Goal: Navigation & Orientation: Find specific page/section

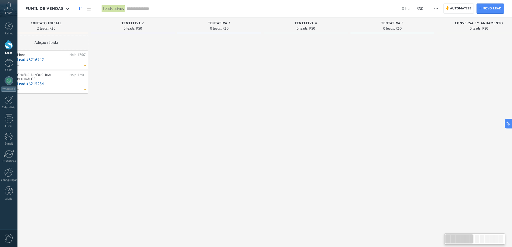
drag, startPoint x: 437, startPoint y: 120, endPoint x: 318, endPoint y: 118, distance: 118.2
click at [315, 121] on div at bounding box center [306, 124] width 84 height 177
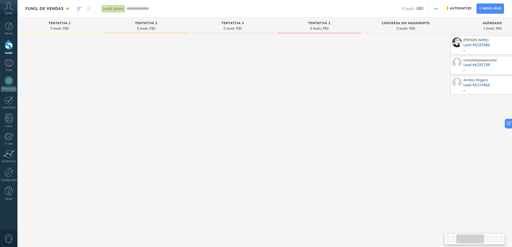
drag, startPoint x: 442, startPoint y: 109, endPoint x: 322, endPoint y: 110, distance: 120.4
click at [364, 110] on div at bounding box center [406, 124] width 84 height 177
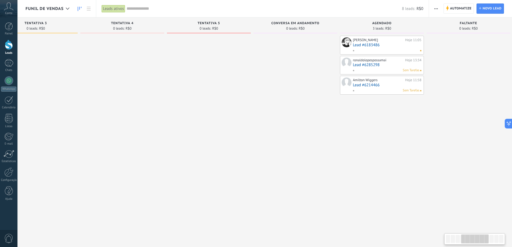
drag, startPoint x: 434, startPoint y: 129, endPoint x: 333, endPoint y: 143, distance: 101.7
click at [340, 143] on div "[PERSON_NAME] Hoje 11:05 Lead #6183486 ronaldolopespossamai Hoje 13:34 Lead #62…" at bounding box center [382, 124] width 84 height 177
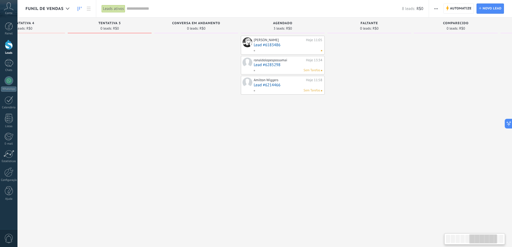
drag, startPoint x: 434, startPoint y: 135, endPoint x: 349, endPoint y: 143, distance: 85.5
click at [350, 142] on div at bounding box center [369, 124] width 84 height 177
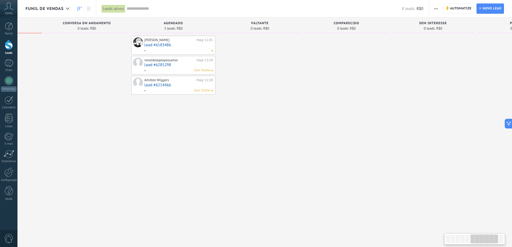
drag, startPoint x: 423, startPoint y: 141, endPoint x: 321, endPoint y: 145, distance: 102.2
click at [321, 145] on div at bounding box center [346, 124] width 84 height 177
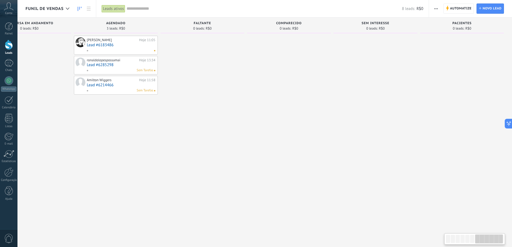
drag, startPoint x: 377, startPoint y: 138, endPoint x: 292, endPoint y: 140, distance: 84.7
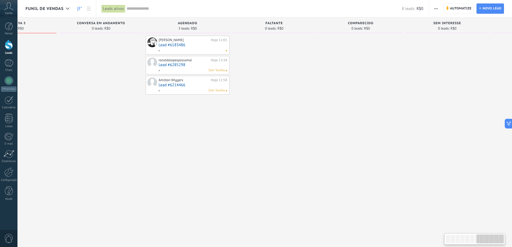
drag, startPoint x: 306, startPoint y: 145, endPoint x: 413, endPoint y: 140, distance: 107.6
click at [400, 140] on div at bounding box center [361, 124] width 84 height 177
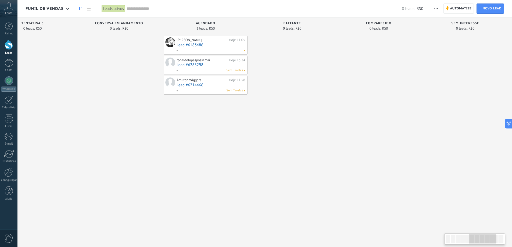
drag, startPoint x: 344, startPoint y: 145, endPoint x: 393, endPoint y: 145, distance: 48.9
click at [334, 145] on div at bounding box center [292, 124] width 84 height 177
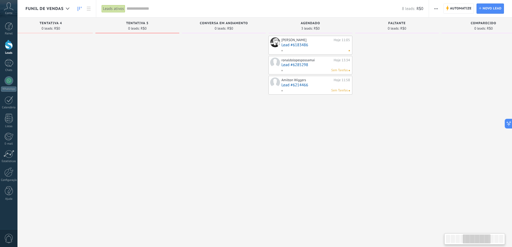
drag, startPoint x: 241, startPoint y: 148, endPoint x: 370, endPoint y: 141, distance: 129.4
click at [266, 141] on div at bounding box center [224, 124] width 84 height 177
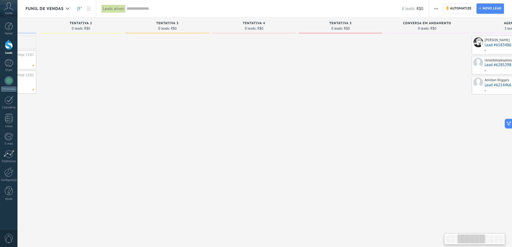
drag, startPoint x: 272, startPoint y: 144, endPoint x: 374, endPoint y: 144, distance: 101.6
click at [370, 144] on div at bounding box center [341, 124] width 84 height 177
drag, startPoint x: 274, startPoint y: 144, endPoint x: 360, endPoint y: 142, distance: 86.3
click at [296, 142] on div at bounding box center [254, 124] width 84 height 177
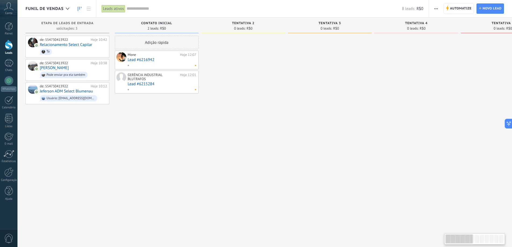
drag, startPoint x: 250, startPoint y: 144, endPoint x: 337, endPoint y: 142, distance: 87.6
click at [328, 142] on div at bounding box center [330, 124] width 84 height 177
drag, startPoint x: 273, startPoint y: 145, endPoint x: 353, endPoint y: 145, distance: 79.5
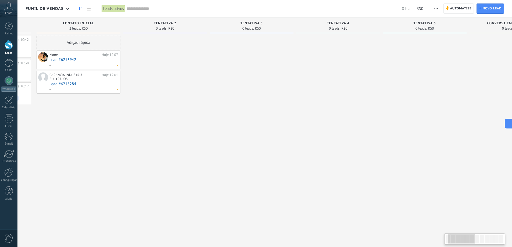
drag, startPoint x: 318, startPoint y: 145, endPoint x: 282, endPoint y: 145, distance: 36.3
click at [284, 145] on div at bounding box center [252, 124] width 84 height 177
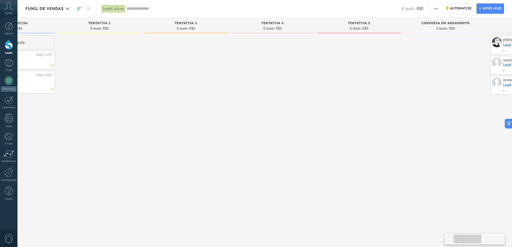
drag, startPoint x: 364, startPoint y: 143, endPoint x: 308, endPoint y: 145, distance: 56.2
click at [308, 145] on div at bounding box center [273, 124] width 84 height 177
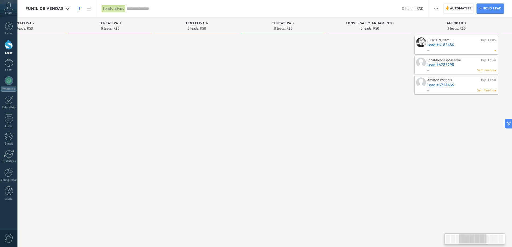
drag, startPoint x: 402, startPoint y: 141, endPoint x: 315, endPoint y: 141, distance: 87.3
click at [328, 141] on div at bounding box center [370, 124] width 84 height 177
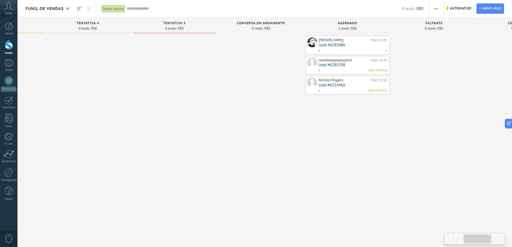
drag, startPoint x: 368, startPoint y: 141, endPoint x: 261, endPoint y: 142, distance: 106.7
click at [259, 143] on div at bounding box center [261, 124] width 84 height 177
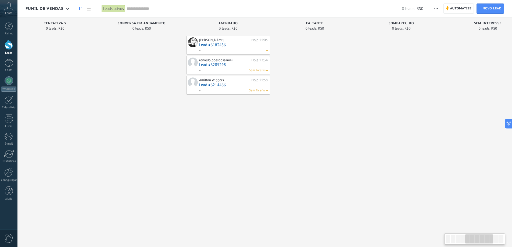
drag, startPoint x: 392, startPoint y: 135, endPoint x: 286, endPoint y: 136, distance: 105.9
click at [300, 136] on div at bounding box center [315, 124] width 84 height 177
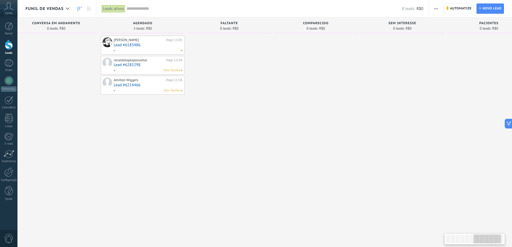
scroll to position [0, 560]
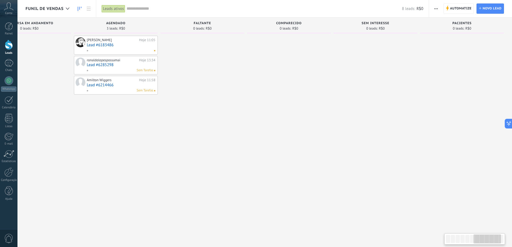
drag, startPoint x: 450, startPoint y: 137, endPoint x: 310, endPoint y: 140, distance: 140.8
drag, startPoint x: 418, startPoint y: 138, endPoint x: 353, endPoint y: 139, distance: 65.3
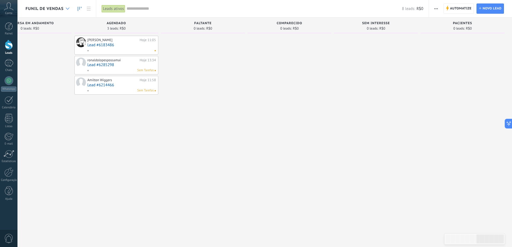
click at [63, 9] on div at bounding box center [67, 8] width 9 height 10
click at [67, 8] on icon at bounding box center [67, 9] width 3 height 2
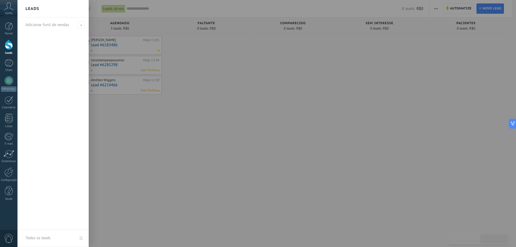
click at [187, 131] on div at bounding box center [275, 123] width 516 height 247
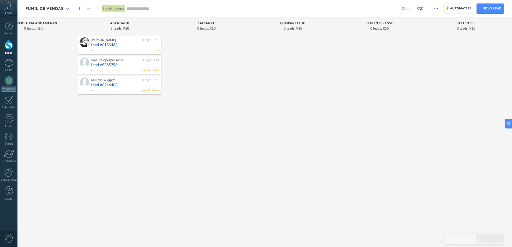
click at [66, 8] on icon at bounding box center [67, 9] width 3 height 2
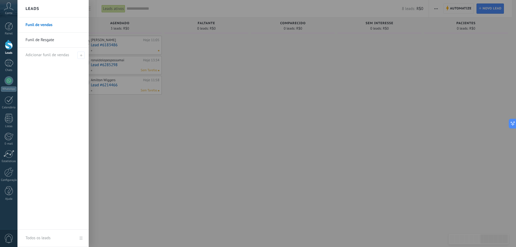
click at [46, 39] on link "Funil de Resgate" at bounding box center [55, 40] width 58 height 15
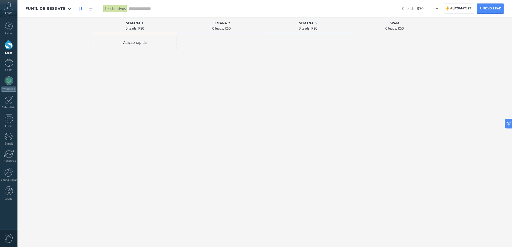
drag, startPoint x: 349, startPoint y: 113, endPoint x: 269, endPoint y: 113, distance: 79.3
click at [272, 113] on div at bounding box center [308, 124] width 84 height 177
click at [71, 7] on div at bounding box center [69, 8] width 9 height 10
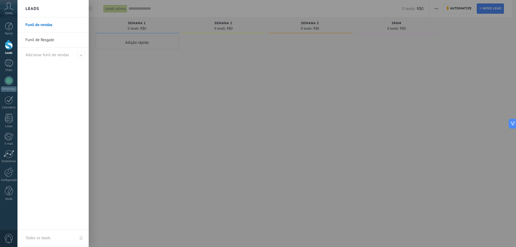
click at [44, 26] on link "Funil de vendas" at bounding box center [55, 24] width 58 height 15
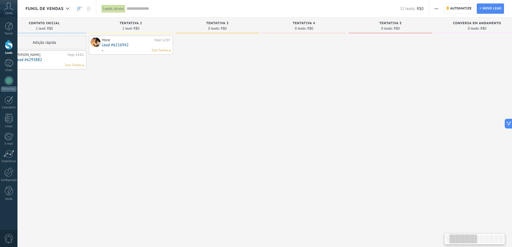
drag, startPoint x: 440, startPoint y: 95, endPoint x: 296, endPoint y: 101, distance: 143.9
click at [301, 101] on div at bounding box center [304, 124] width 84 height 177
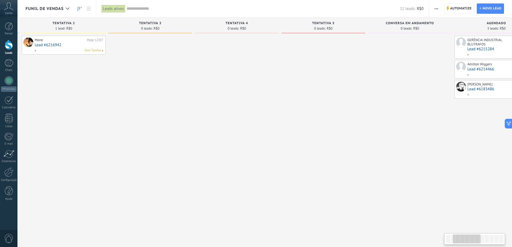
drag, startPoint x: 416, startPoint y: 99, endPoint x: 304, endPoint y: 103, distance: 112.4
click at [368, 103] on div at bounding box center [410, 124] width 84 height 177
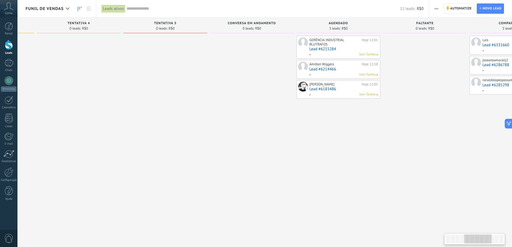
drag, startPoint x: 341, startPoint y: 115, endPoint x: 354, endPoint y: 115, distance: 12.1
click at [335, 115] on div "GERÊNCIA INDUSTRIAL BLUTRAFOS Hoje 12:01 Lead #6215284 [PERSON_NAME] Wiggers Ho…" at bounding box center [338, 124] width 84 height 177
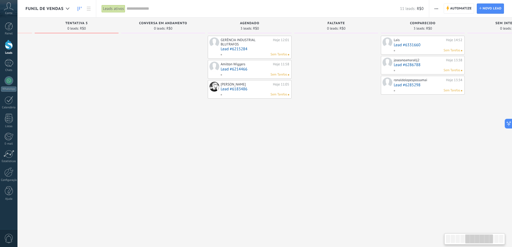
drag, startPoint x: 403, startPoint y: 123, endPoint x: 328, endPoint y: 123, distance: 74.4
click at [328, 123] on div at bounding box center [336, 124] width 84 height 177
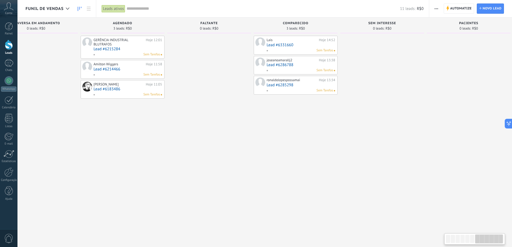
scroll to position [0, 560]
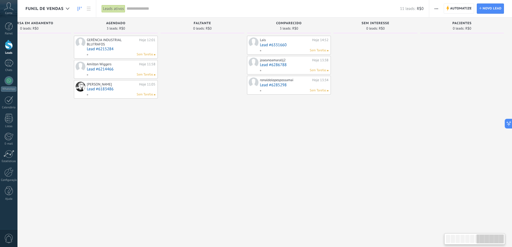
drag, startPoint x: 405, startPoint y: 125, endPoint x: 287, endPoint y: 130, distance: 118.6
click at [287, 130] on div "Lais Hoje 14:52 Lead #6331660 Sem Tarefas joseanoamarallj2 Hoje 13:38 Lead #628…" at bounding box center [289, 124] width 84 height 177
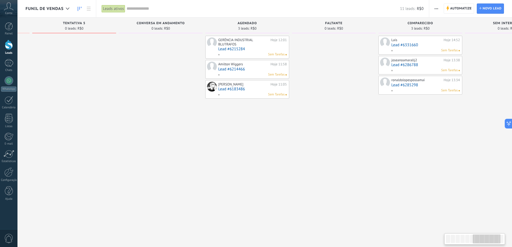
drag, startPoint x: 276, startPoint y: 158, endPoint x: 369, endPoint y: 157, distance: 92.4
click at [449, 157] on div "Etapa de leads de entrada solicitações: 3 0 0 0 3 0 0 0 3 de: 554730413922 Hoje…" at bounding box center [120, 114] width 1046 height 195
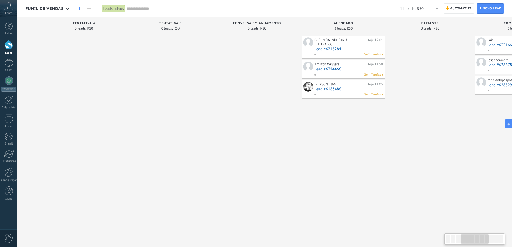
drag, startPoint x: 285, startPoint y: 149, endPoint x: 370, endPoint y: 156, distance: 84.7
click at [299, 148] on div at bounding box center [257, 124] width 84 height 177
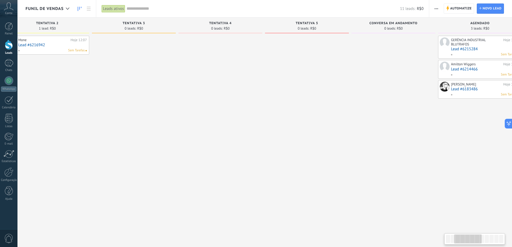
scroll to position [0, 61]
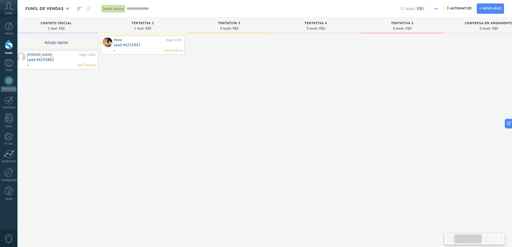
drag, startPoint x: 228, startPoint y: 152, endPoint x: 328, endPoint y: 157, distance: 100.1
click at [335, 152] on div at bounding box center [319, 124] width 84 height 177
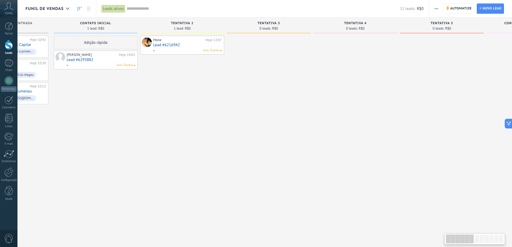
scroll to position [0, 0]
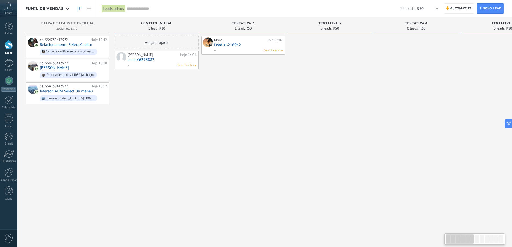
drag, startPoint x: 246, startPoint y: 150, endPoint x: 333, endPoint y: 160, distance: 87.6
drag, startPoint x: 260, startPoint y: 161, endPoint x: 266, endPoint y: 161, distance: 6.7
click at [266, 161] on div "Mone Hoje 12:07 Lead #6216942 Sem Tarefas" at bounding box center [243, 124] width 84 height 177
